Goal: Task Accomplishment & Management: Manage account settings

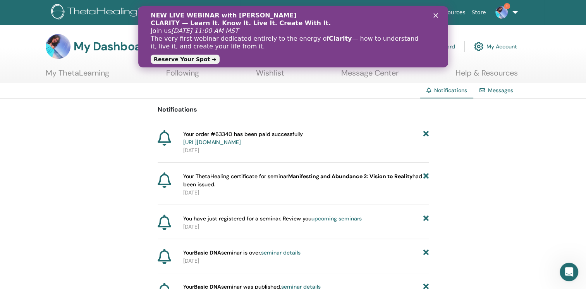
click at [498, 13] on img at bounding box center [501, 12] width 12 height 12
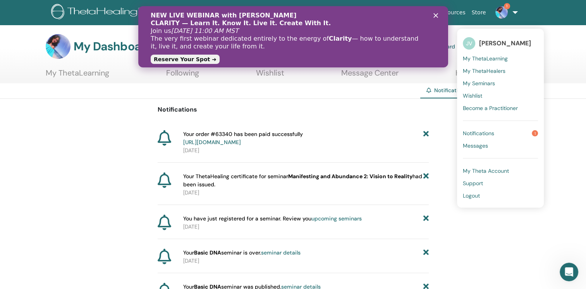
click at [485, 128] on link "Notifications 1" at bounding box center [500, 133] width 75 height 12
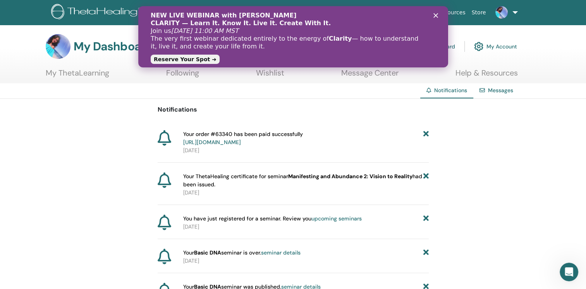
click at [241, 140] on link "https://member.thetahealing.com/member/account/subscriptions/purchases" at bounding box center [212, 142] width 58 height 7
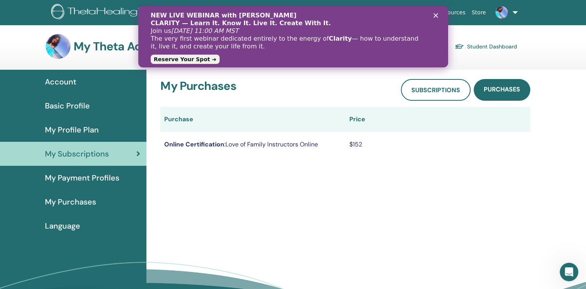
click at [502, 14] on img at bounding box center [501, 12] width 12 height 12
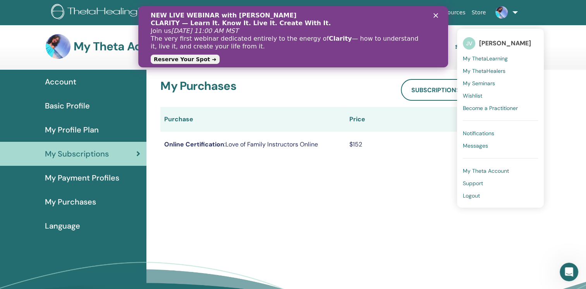
click at [487, 134] on span "Notifications" at bounding box center [478, 133] width 31 height 7
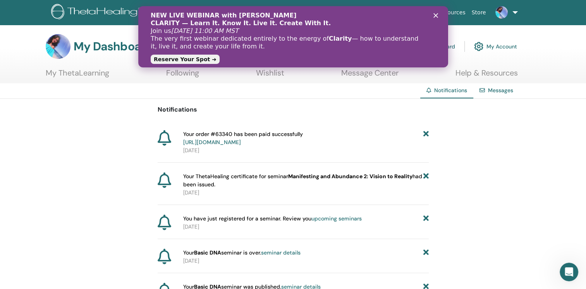
click at [300, 134] on span "Your order #63340 has been paid successfully https://member.thetahealing.com/me…" at bounding box center [243, 138] width 120 height 16
click at [241, 140] on link "https://member.thetahealing.com/member/account/subscriptions/purchases" at bounding box center [212, 142] width 58 height 7
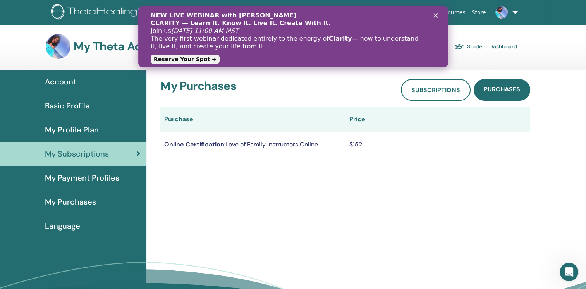
click at [77, 204] on span "My Purchases" at bounding box center [70, 202] width 51 height 12
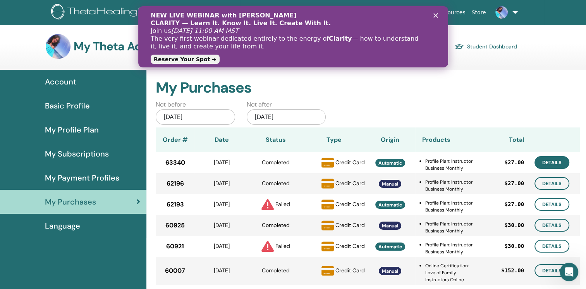
click at [553, 163] on link "Details" at bounding box center [551, 162] width 35 height 13
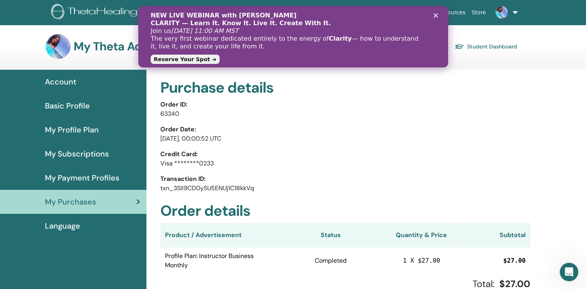
click at [81, 153] on span "My Subscriptions" at bounding box center [77, 154] width 64 height 12
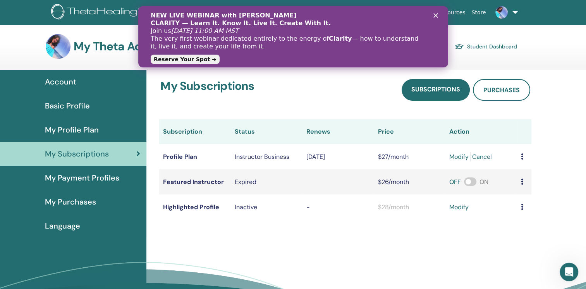
click at [68, 130] on span "My Profile Plan" at bounding box center [72, 130] width 54 height 12
